Goal: Task Accomplishment & Management: Complete application form

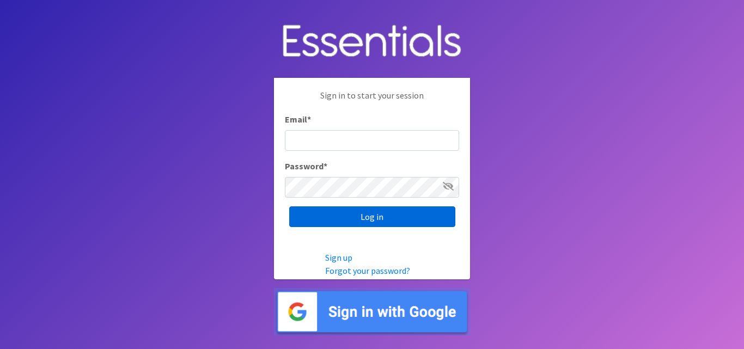
type input "[EMAIL_ADDRESS][DOMAIN_NAME]"
click at [395, 220] on input "Log in" at bounding box center [372, 217] width 166 height 21
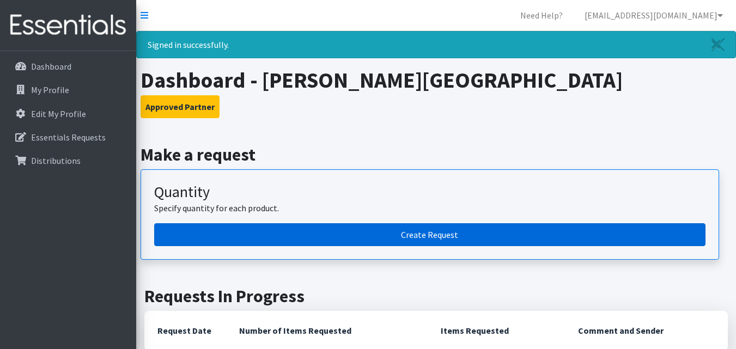
click at [429, 232] on link "Create Request" at bounding box center [429, 234] width 551 height 23
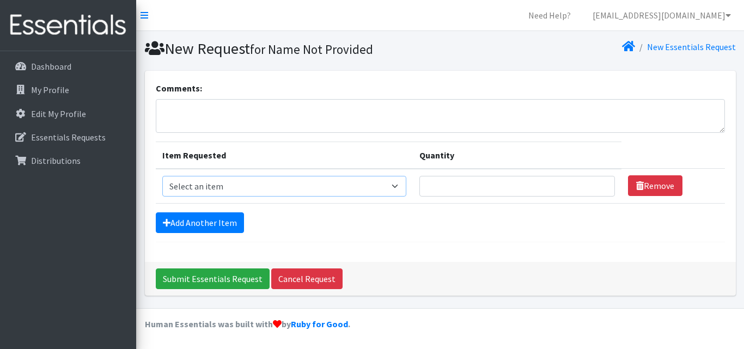
click at [401, 185] on select "Select an item Diapers - Newborn Diapers - Preemie Diapers - Size 1 Diapers - S…" at bounding box center [284, 186] width 245 height 21
select select "94"
click at [162, 176] on select "Select an item Diapers - Newborn Diapers - Preemie Diapers - Size 1 Diapers - S…" at bounding box center [284, 186] width 245 height 21
click at [443, 188] on input "Quantity" at bounding box center [518, 186] width 196 height 21
type input "400"
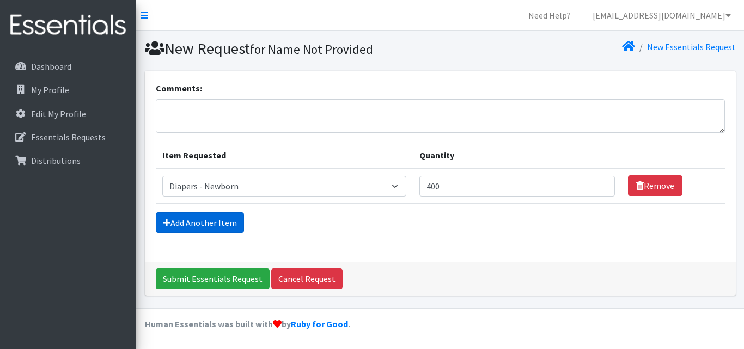
click at [201, 220] on link "Add Another Item" at bounding box center [200, 223] width 88 height 21
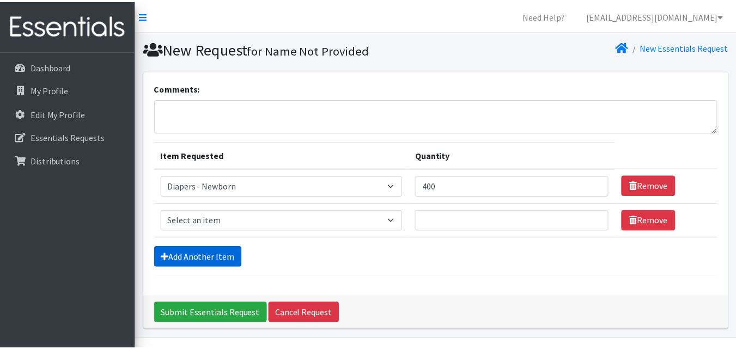
scroll to position [31, 0]
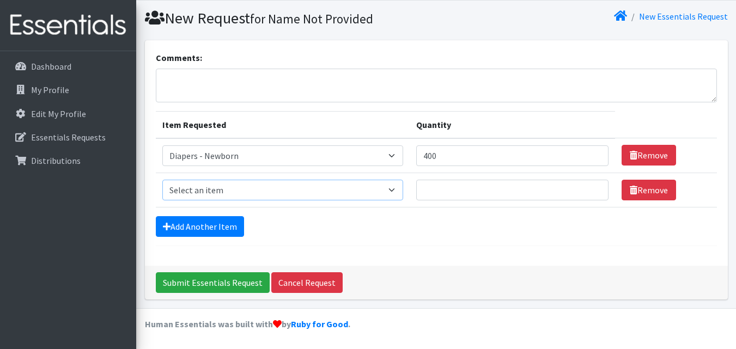
click at [402, 191] on select "Select an item Diapers - Newborn Diapers - Preemie Diapers - Size 1 Diapers - S…" at bounding box center [282, 190] width 241 height 21
select select "73"
click at [162, 180] on select "Select an item Diapers - Newborn Diapers - Preemie Diapers - Size 1 Diapers - S…" at bounding box center [282, 190] width 241 height 21
click at [445, 193] on input "Quantity" at bounding box center [512, 190] width 192 height 21
type input "800"
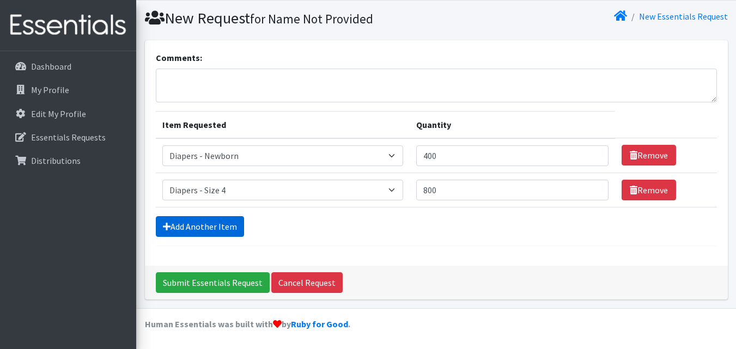
click at [193, 232] on link "Add Another Item" at bounding box center [200, 226] width 88 height 21
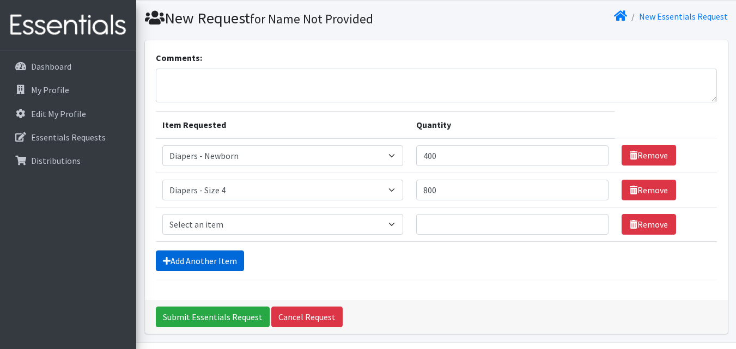
scroll to position [65, 0]
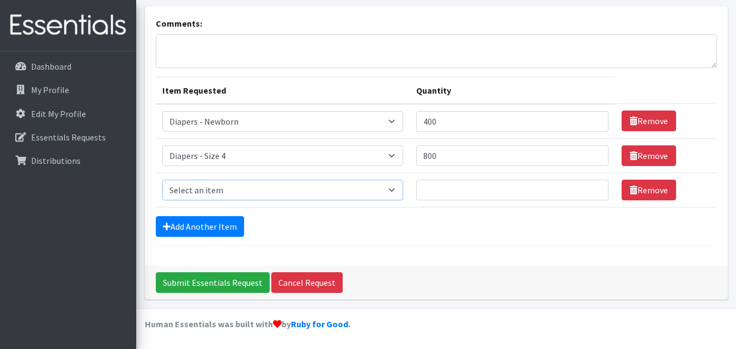
click at [195, 189] on select "Select an item Diapers - Newborn Diapers - Preemie Diapers - Size 1 Diapers - S…" at bounding box center [282, 190] width 241 height 21
select select "74"
click at [162, 180] on select "Select an item Diapers - Newborn Diapers - Preemie Diapers - Size 1 Diapers - S…" at bounding box center [282, 190] width 241 height 21
drag, startPoint x: 466, startPoint y: 197, endPoint x: 475, endPoint y: 187, distance: 13.5
click at [465, 195] on input "Quantity" at bounding box center [512, 190] width 192 height 21
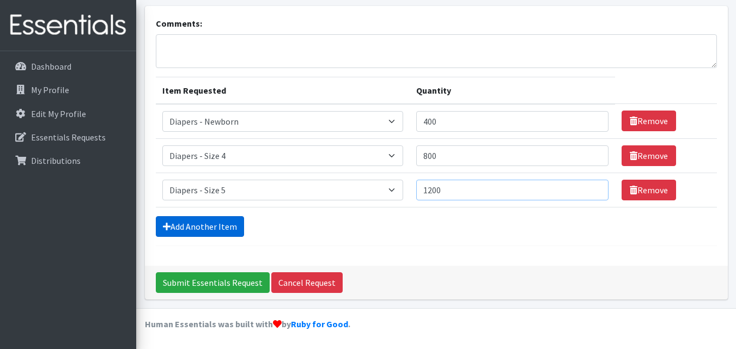
type input "1200"
click at [228, 234] on link "Add Another Item" at bounding box center [200, 226] width 88 height 21
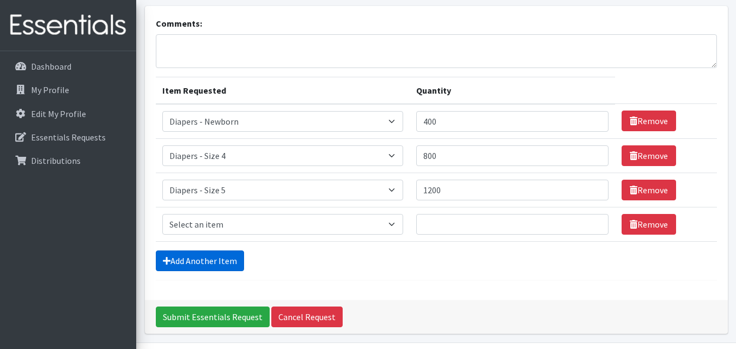
scroll to position [99, 0]
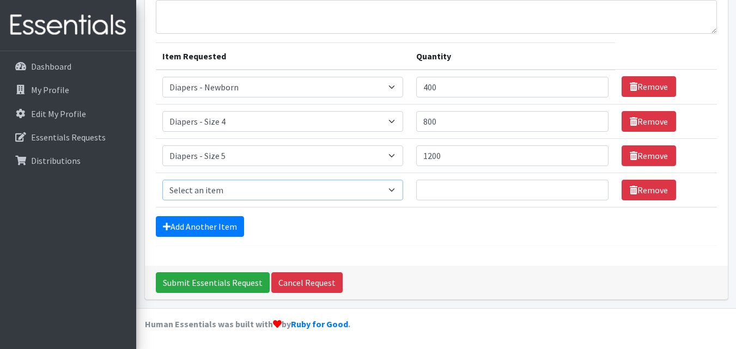
click at [218, 192] on select "Select an item Diapers - Newborn Diapers - Preemie Diapers - Size 1 Diapers - S…" at bounding box center [282, 190] width 241 height 21
select select "75"
click at [162, 180] on select "Select an item Diapers - Newborn Diapers - Preemie Diapers - Size 1 Diapers - S…" at bounding box center [282, 190] width 241 height 21
click at [501, 192] on input "Quantity" at bounding box center [512, 190] width 192 height 21
type input "1400"
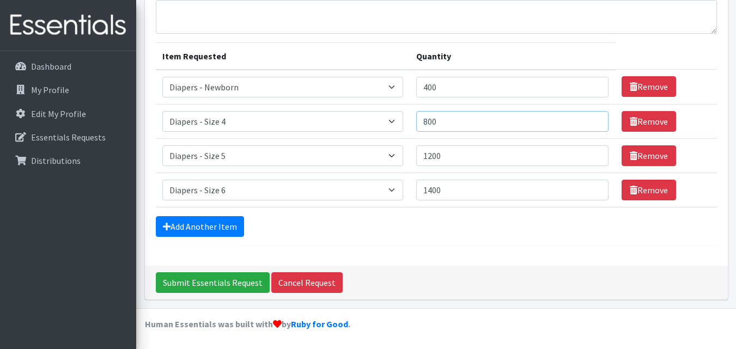
drag, startPoint x: 453, startPoint y: 120, endPoint x: 349, endPoint y: 132, distance: 104.2
click at [350, 132] on tr "Item Requested Select an item Diapers - Newborn Diapers - Preemie Diapers - Siz…" at bounding box center [436, 121] width 561 height 34
type input "400"
click at [208, 227] on link "Add Another Item" at bounding box center [200, 226] width 88 height 21
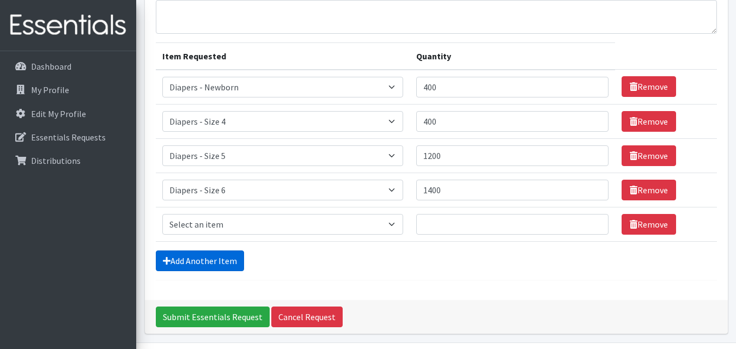
scroll to position [134, 0]
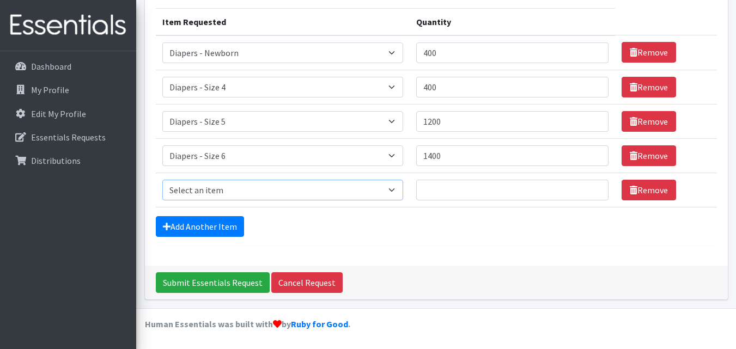
click at [257, 194] on select "Select an item Diapers - Newborn Diapers - Preemie Diapers - Size 1 Diapers - S…" at bounding box center [282, 190] width 241 height 21
select select "98"
click at [162, 180] on select "Select an item Diapers - Newborn Diapers - Preemie Diapers - Size 1 Diapers - S…" at bounding box center [282, 190] width 241 height 21
click at [467, 190] on input "Quantity" at bounding box center [512, 190] width 192 height 21
type input "800"
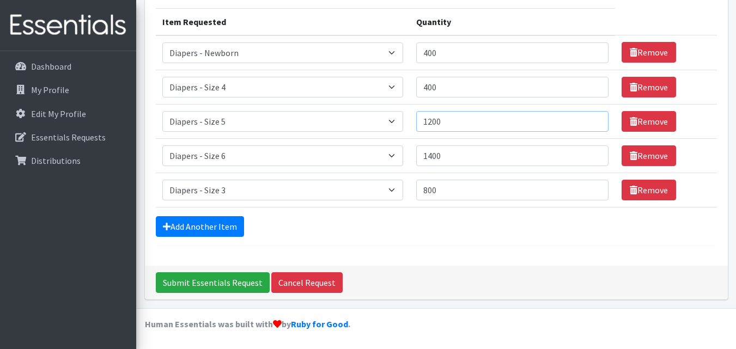
drag, startPoint x: 450, startPoint y: 119, endPoint x: 396, endPoint y: 119, distance: 54.5
click at [397, 119] on tr "Item Requested Select an item Diapers - Newborn Diapers - Preemie Diapers - Siz…" at bounding box center [436, 121] width 561 height 34
type input "1400"
drag, startPoint x: 447, startPoint y: 159, endPoint x: 392, endPoint y: 156, distance: 55.1
click at [393, 157] on tr "Item Requested Select an item Diapers - Newborn Diapers - Preemie Diapers - Siz…" at bounding box center [436, 155] width 561 height 34
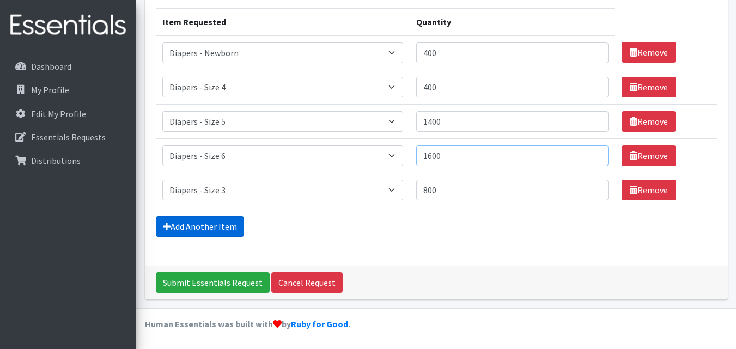
type input "1600"
click at [225, 227] on link "Add Another Item" at bounding box center [200, 226] width 88 height 21
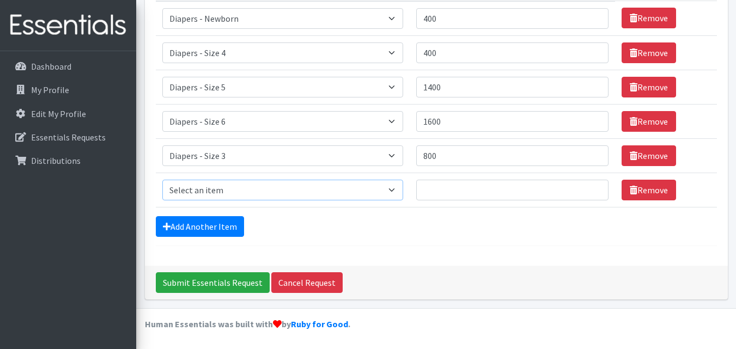
click at [396, 190] on select "Select an item Diapers - Newborn Diapers - Preemie Diapers - Size 1 Diapers - S…" at bounding box center [282, 190] width 241 height 21
select select "4021"
click at [162, 180] on select "Select an item Diapers - Newborn Diapers - Preemie Diapers - Size 1 Diapers - S…" at bounding box center [282, 190] width 241 height 21
drag, startPoint x: 439, startPoint y: 192, endPoint x: 435, endPoint y: 185, distance: 8.0
click at [439, 191] on input "Quantity" at bounding box center [512, 190] width 192 height 21
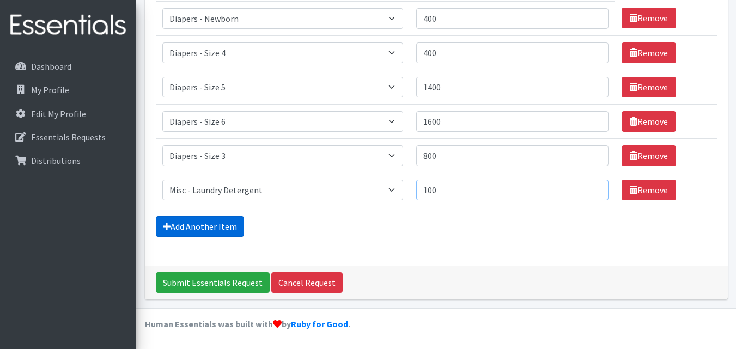
type input "100"
click at [212, 227] on link "Add Another Item" at bounding box center [200, 226] width 88 height 21
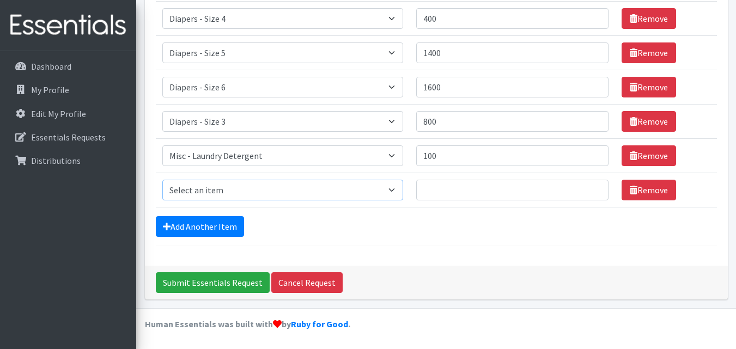
click at [393, 195] on select "Select an item Diapers - Newborn Diapers - Preemie Diapers - Size 1 Diapers - S…" at bounding box center [282, 190] width 241 height 21
select select "9066"
click at [162, 180] on select "Select an item Diapers - Newborn Diapers - Preemie Diapers - Size 1 Diapers - S…" at bounding box center [282, 190] width 241 height 21
click at [465, 192] on input "Quantity" at bounding box center [512, 190] width 192 height 21
type input "25"
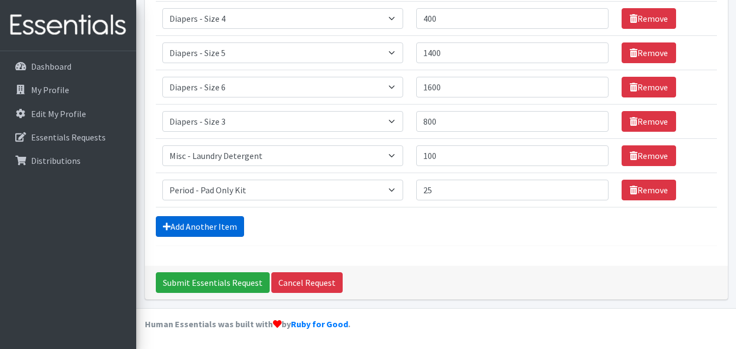
click at [199, 230] on link "Add Another Item" at bounding box center [200, 226] width 88 height 21
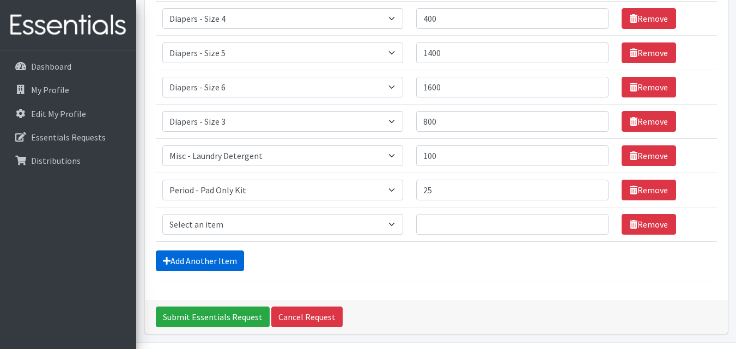
scroll to position [236, 0]
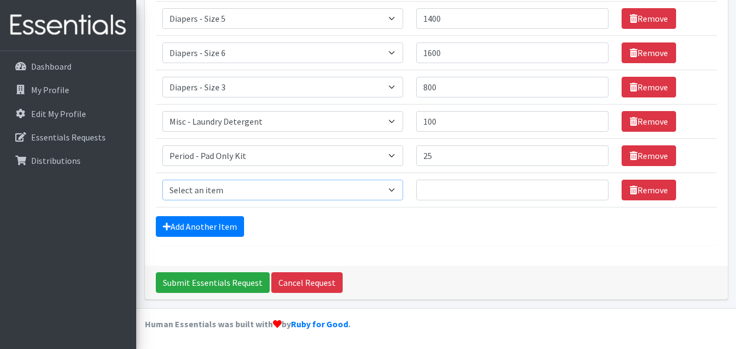
click at [302, 195] on select "Select an item Diapers - Newborn Diapers - Preemie Diapers - Size 1 Diapers - S…" at bounding box center [282, 190] width 241 height 21
click at [648, 192] on link "Remove" at bounding box center [649, 190] width 54 height 21
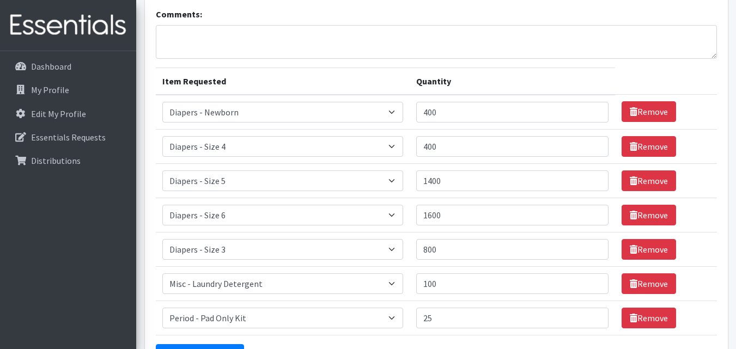
scroll to position [93, 0]
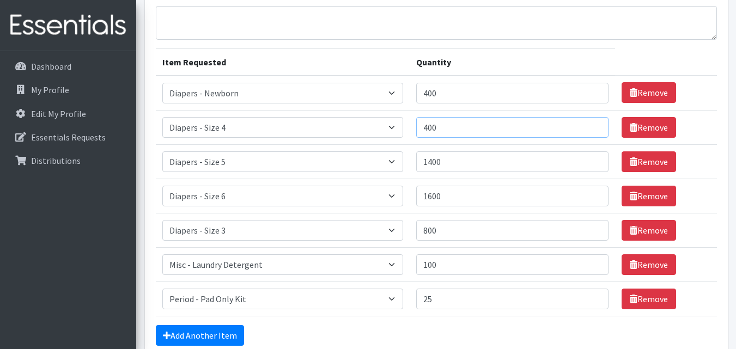
drag, startPoint x: 463, startPoint y: 126, endPoint x: 398, endPoint y: 124, distance: 64.9
click at [405, 128] on tr "Item Requested Select an item Diapers - Newborn Diapers - Preemie Diapers - Siz…" at bounding box center [436, 127] width 561 height 34
type input "800"
drag, startPoint x: 458, startPoint y: 166, endPoint x: 343, endPoint y: 169, distance: 115.0
click at [343, 169] on tr "Item Requested Select an item Diapers - Newborn Diapers - Preemie Diapers - Siz…" at bounding box center [436, 161] width 561 height 34
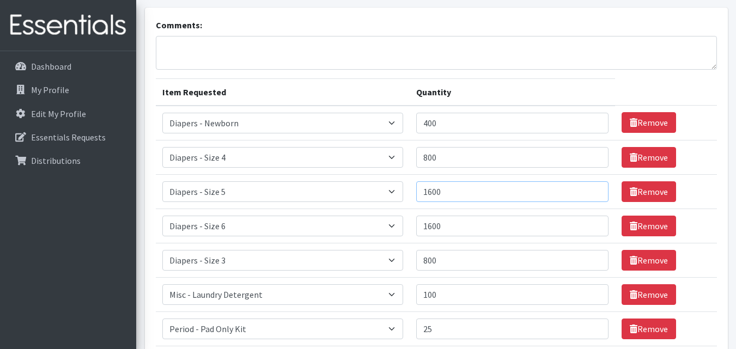
scroll to position [163, 0]
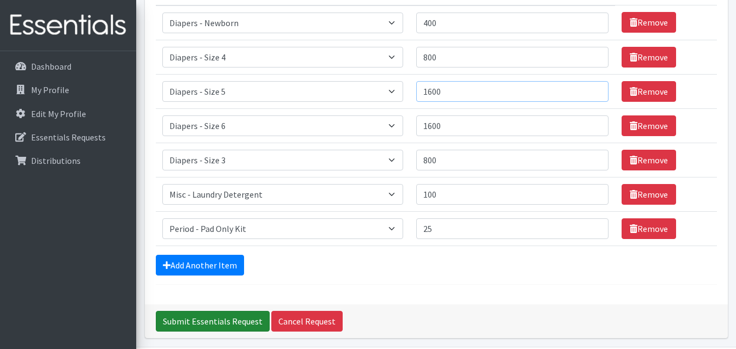
type input "1600"
click at [194, 322] on input "Submit Essentials Request" at bounding box center [213, 321] width 114 height 21
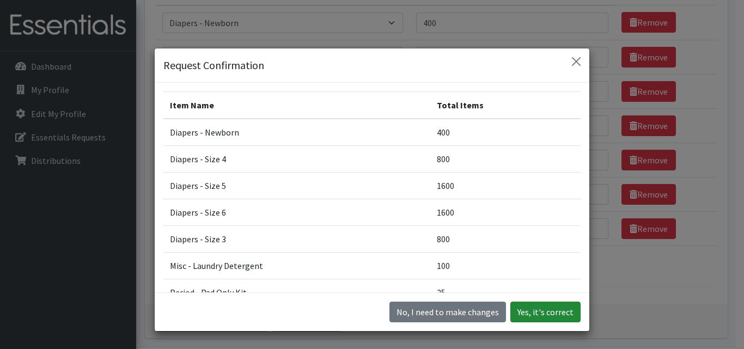
click at [541, 311] on button "Yes, it's correct" at bounding box center [546, 312] width 70 height 21
